Goal: Task Accomplishment & Management: Manage account settings

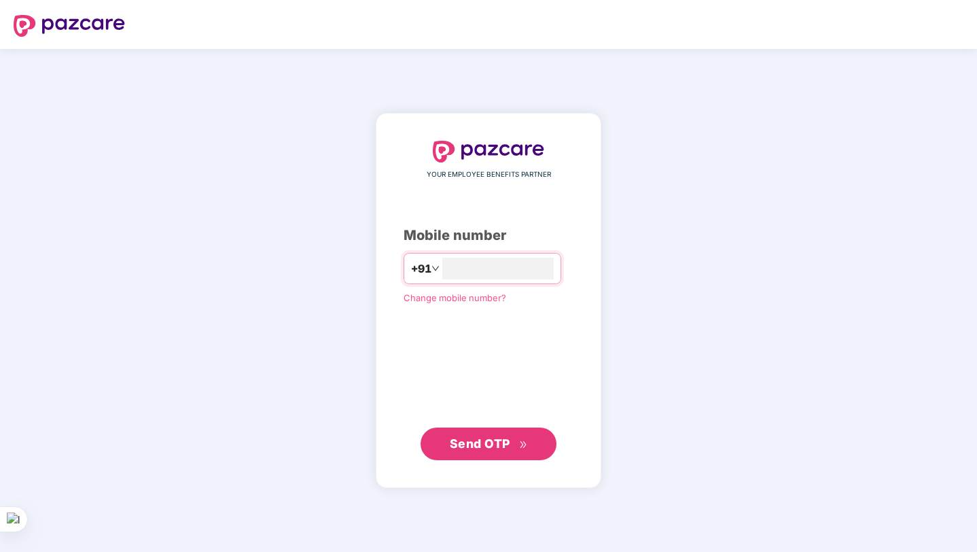
type input "**********"
click at [496, 446] on span "Send OTP" at bounding box center [480, 443] width 60 height 14
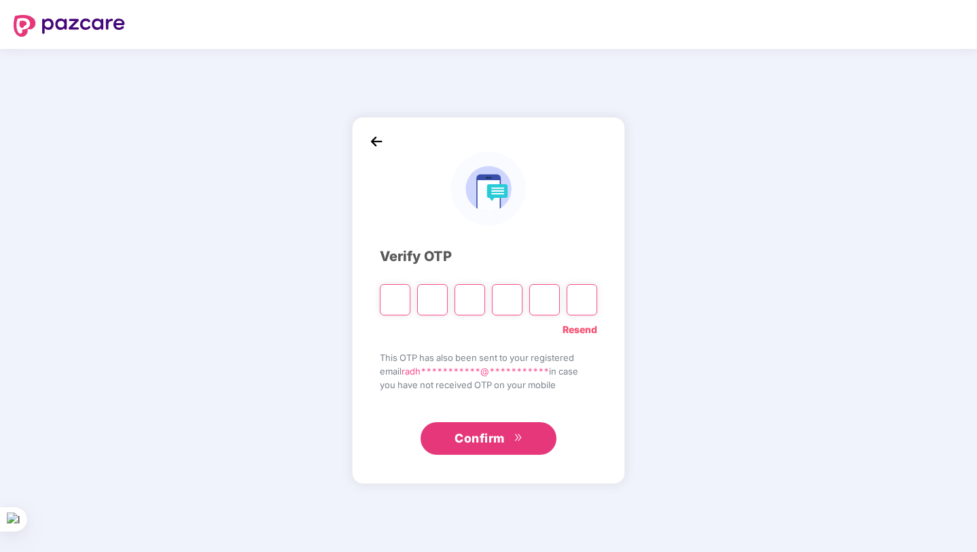
type input "*"
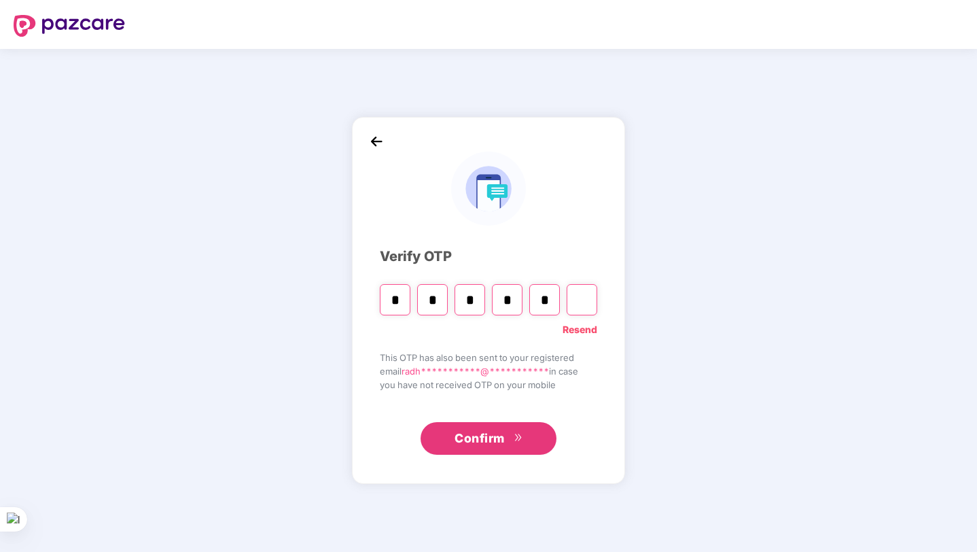
type input "*"
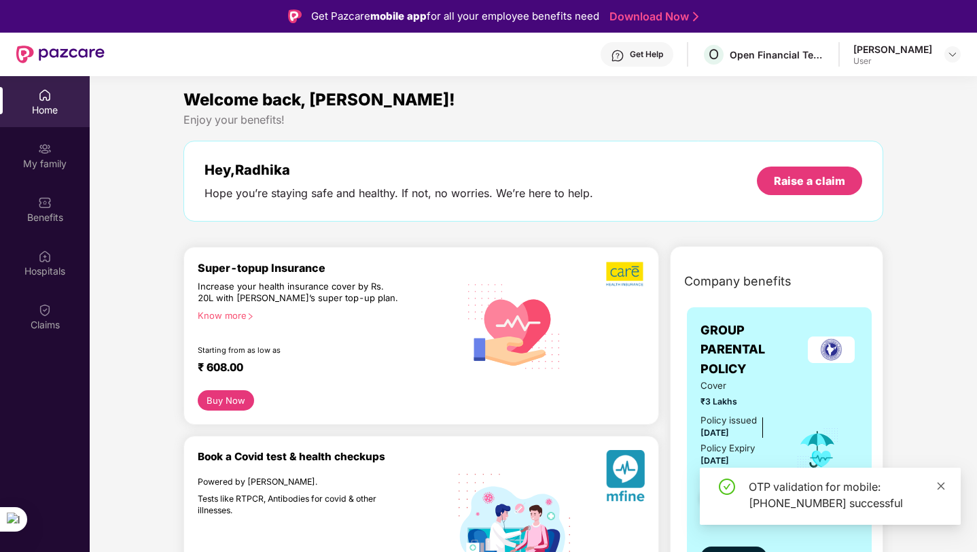
click at [945, 480] on span at bounding box center [942, 486] width 10 height 12
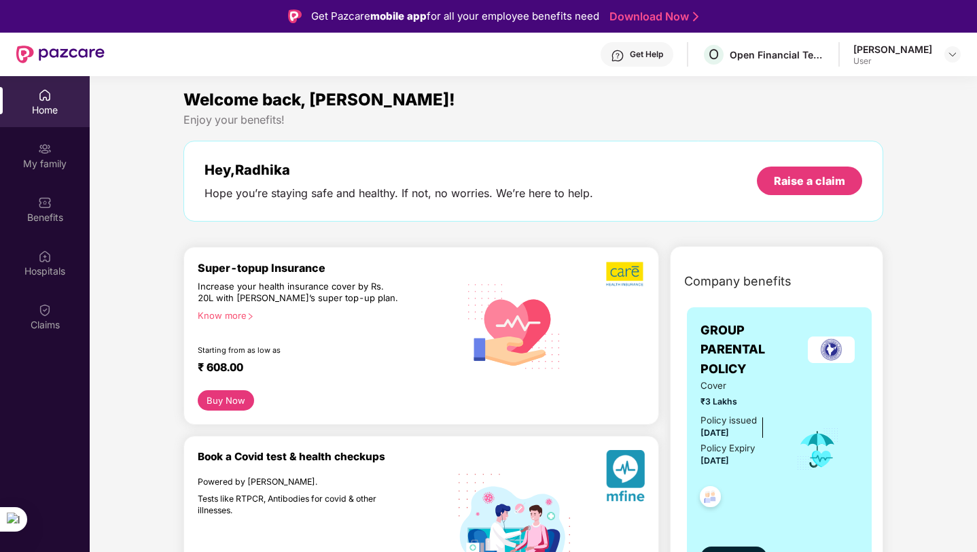
click at [56, 159] on div "My family" at bounding box center [45, 164] width 90 height 14
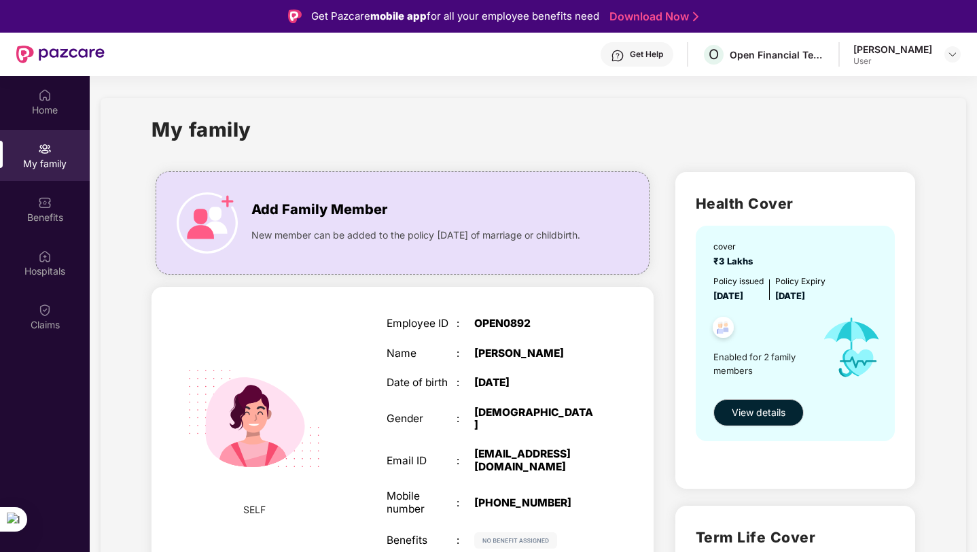
click at [485, 124] on div "My family" at bounding box center [534, 137] width 764 height 47
